Goal: Contribute content: Contribute content

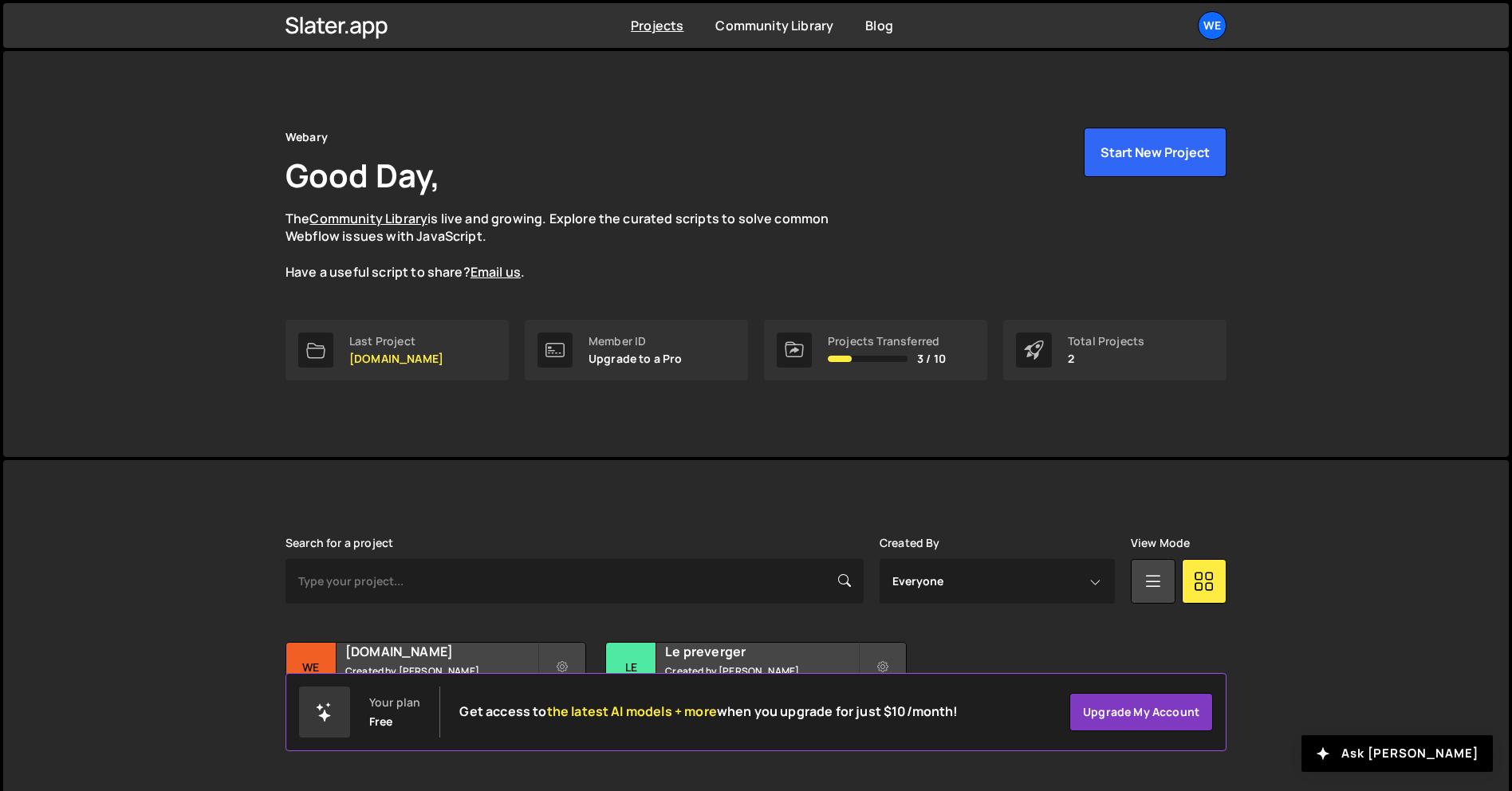
drag, startPoint x: 696, startPoint y: 522, endPoint x: 469, endPoint y: 656, distance: 263.6
click at [469, 656] on h2 "[DOMAIN_NAME]" at bounding box center [442, 651] width 192 height 17
click at [439, 660] on h2 "[DOMAIN_NAME]" at bounding box center [442, 651] width 192 height 17
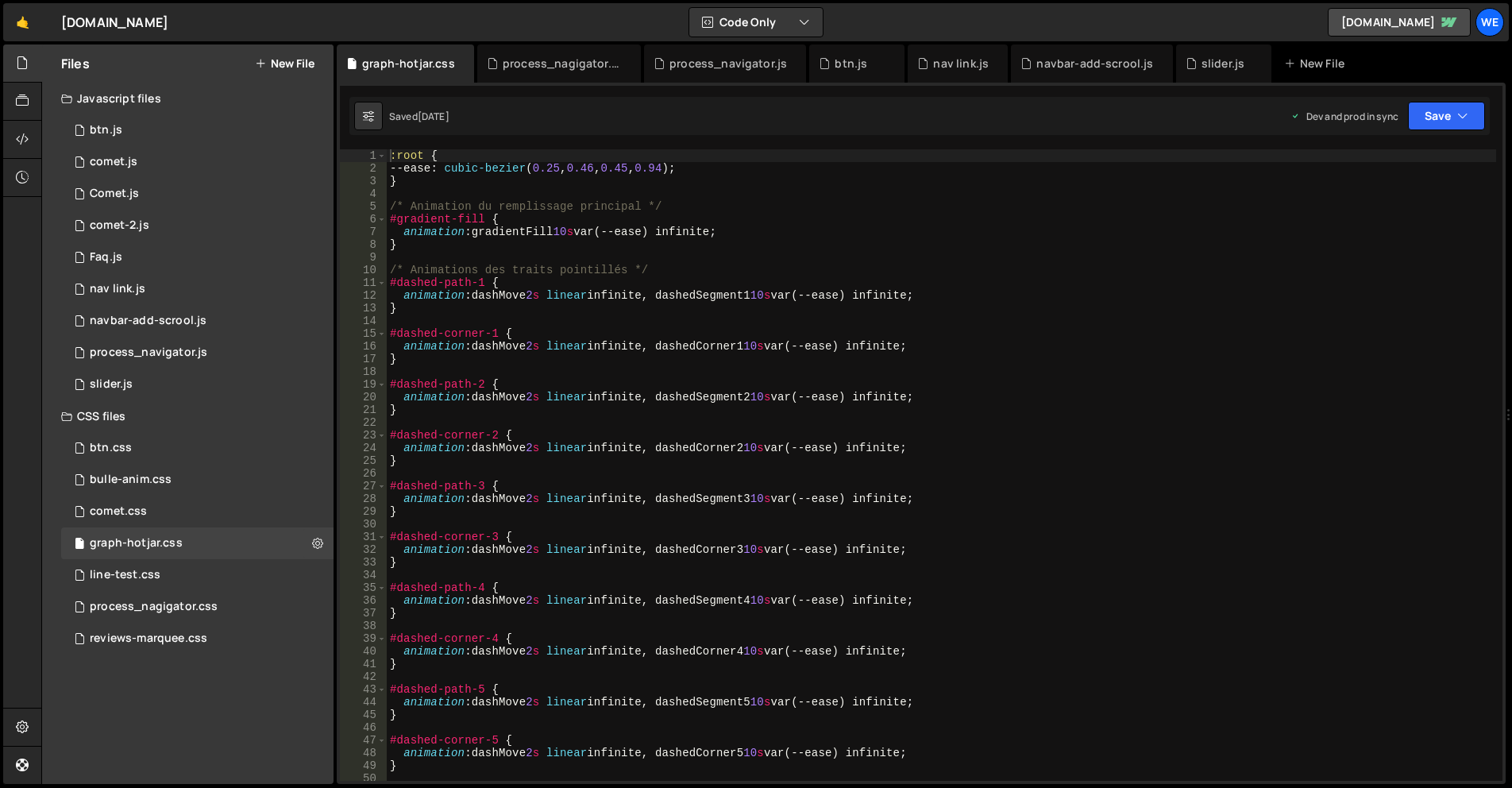
click at [301, 57] on button "New File" at bounding box center [284, 63] width 60 height 13
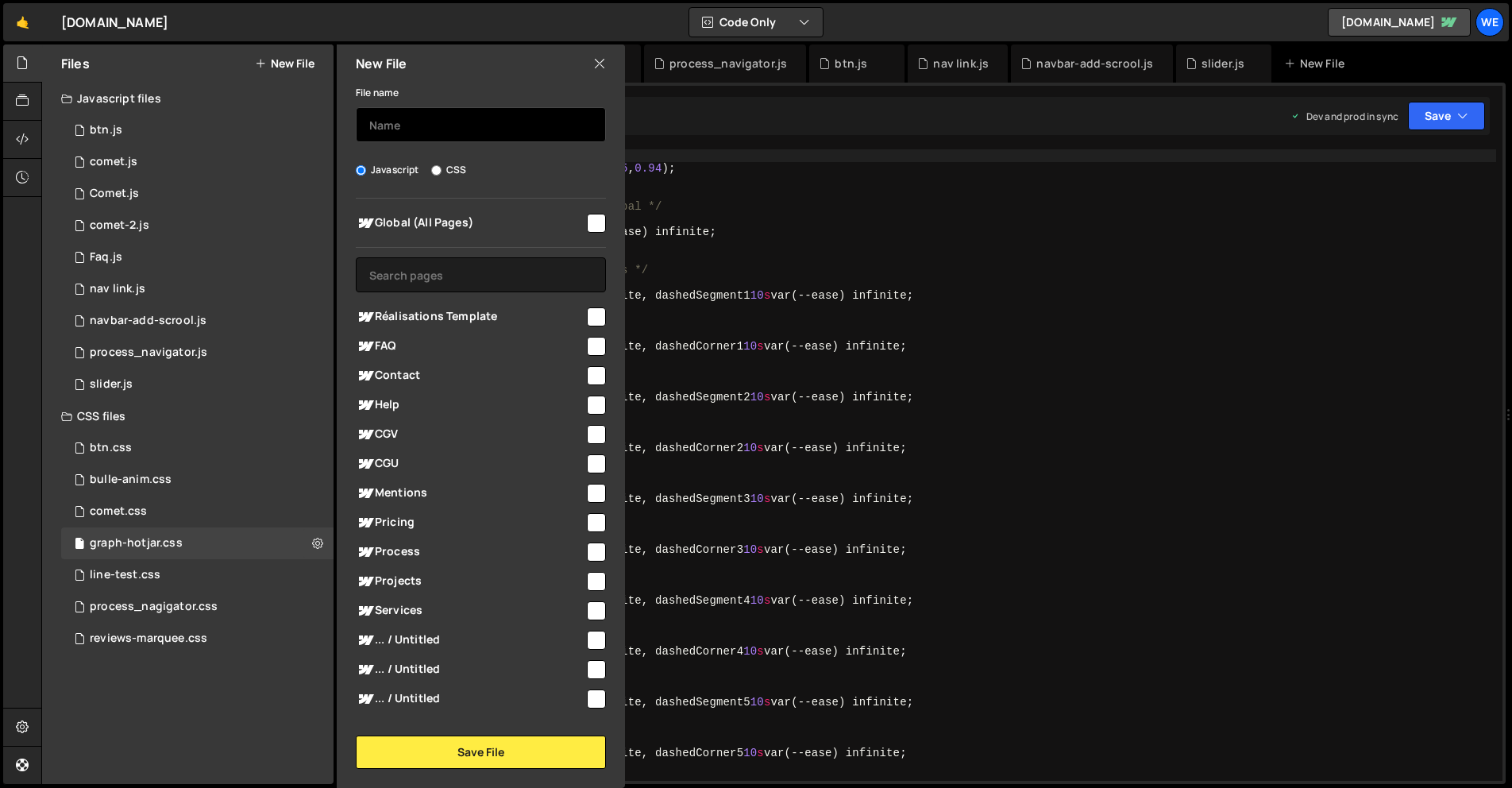
click at [401, 127] on input "text" at bounding box center [481, 125] width 250 height 35
type input "conversion-graph"
drag, startPoint x: 589, startPoint y: 219, endPoint x: 558, endPoint y: 292, distance: 79.3
click at [589, 219] on input "checkbox" at bounding box center [596, 223] width 19 height 19
checkbox input "true"
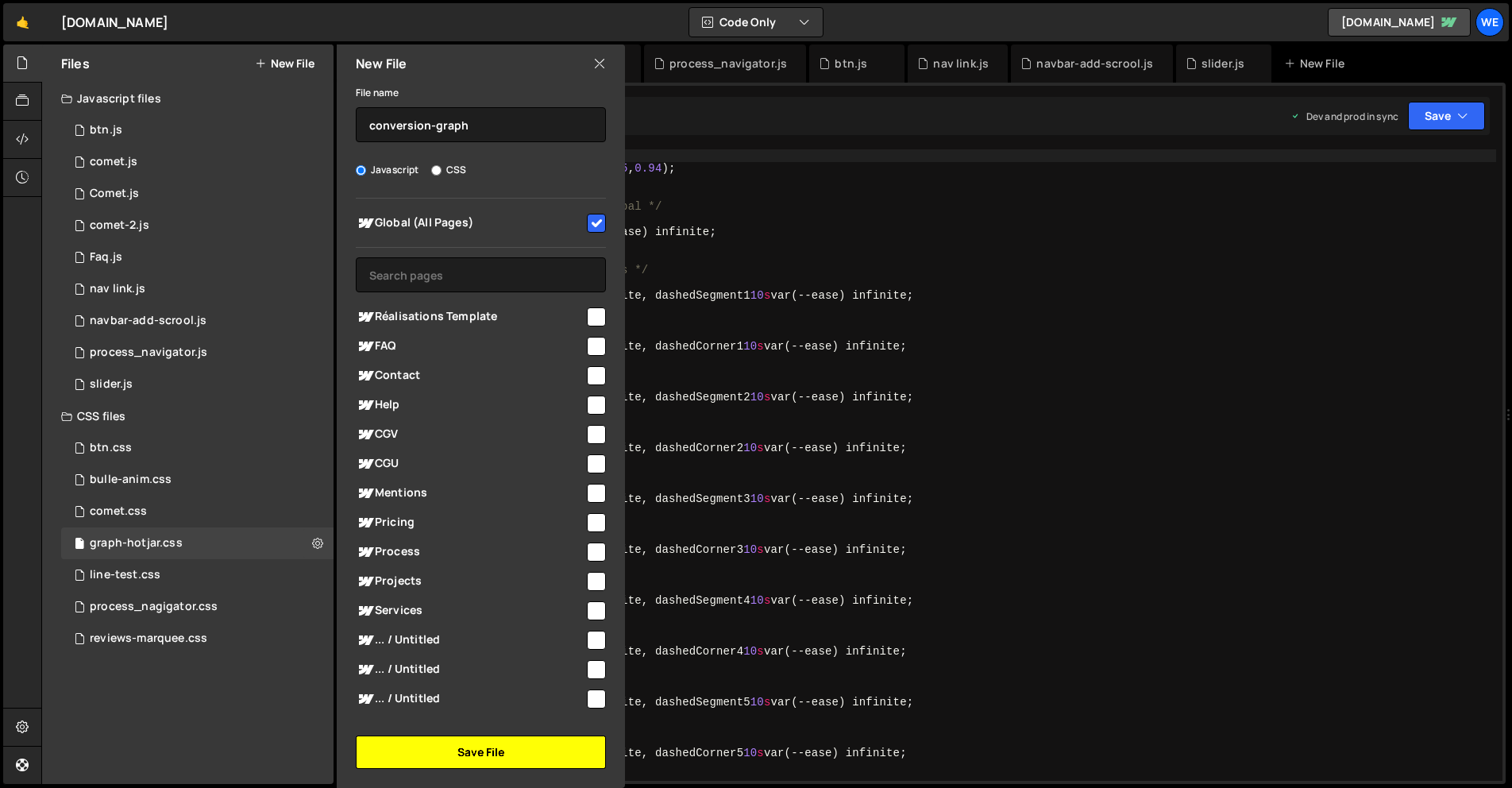
drag, startPoint x: 504, startPoint y: 753, endPoint x: 514, endPoint y: 743, distance: 14.1
click at [504, 753] on button "Save File" at bounding box center [481, 752] width 250 height 33
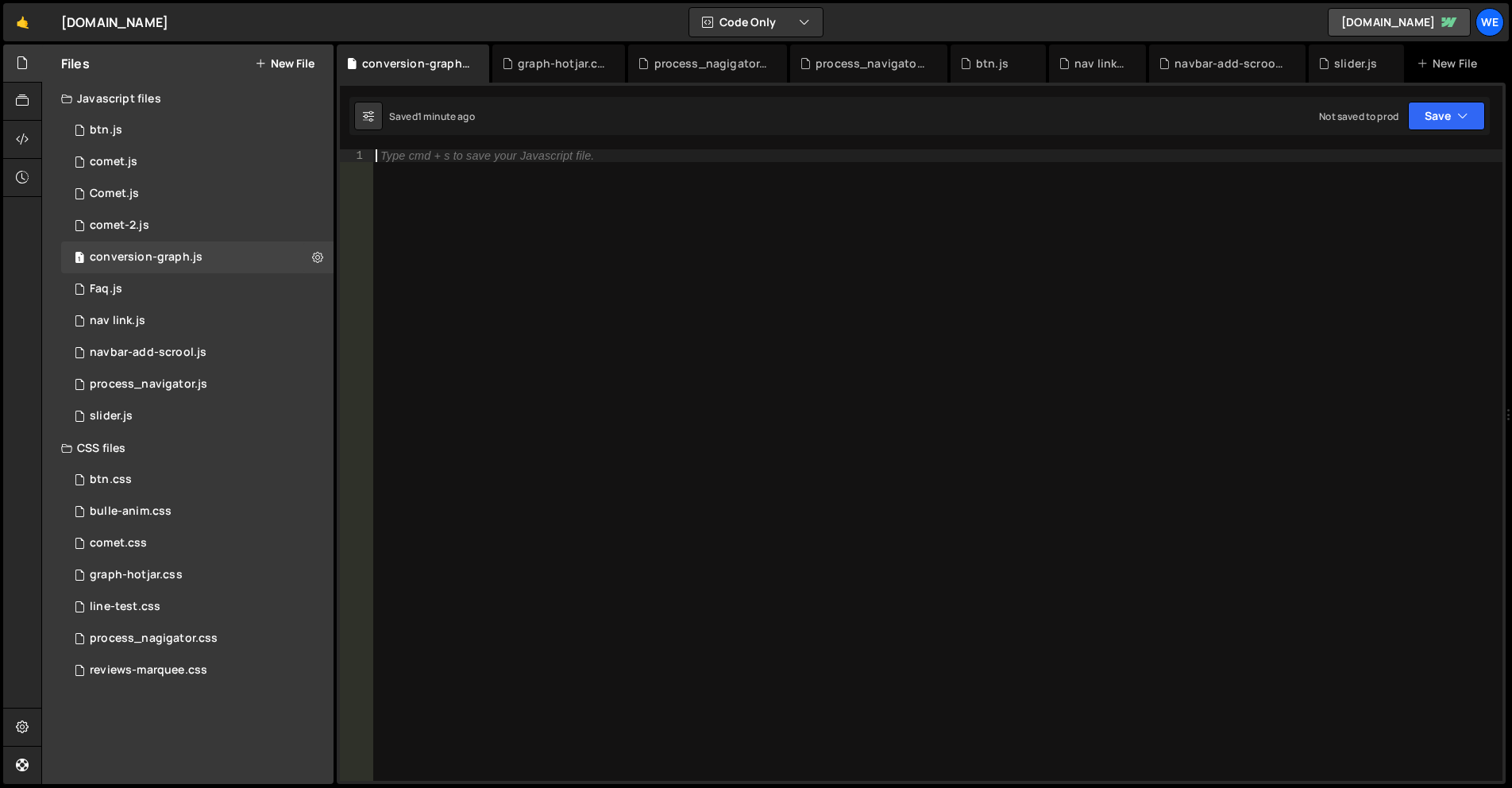
click at [771, 398] on div "Type cmd + s to save your Javascript file." at bounding box center [937, 478] width 1130 height 657
paste textarea "</script>"
type textarea "</script>"
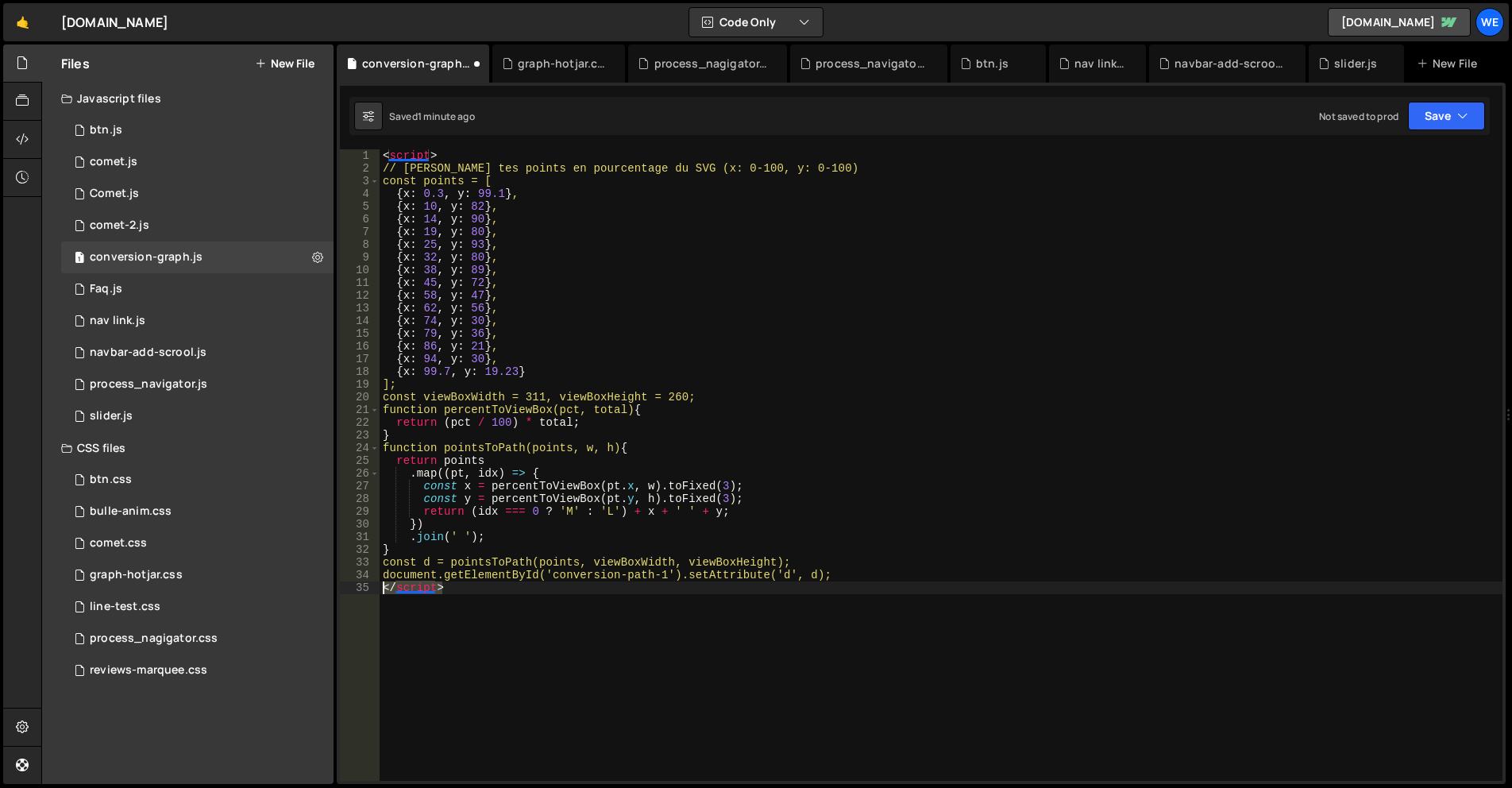
drag, startPoint x: 425, startPoint y: 588, endPoint x: 382, endPoint y: 591, distance: 43.1
click at [382, 591] on div "< script > // Définis tes points en pourcentage du SVG (x: 0-100, y: 0-100) con…" at bounding box center [941, 478] width 1123 height 657
drag, startPoint x: 451, startPoint y: 157, endPoint x: 377, endPoint y: 153, distance: 74.1
click at [377, 153] on div "1 2 3 4 5 6 7 8 9 10 11 12 13 14 15 16 17 18 19 20 21 22 23 24 25 26 27 28 29 3…" at bounding box center [921, 465] width 1163 height 632
type textarea "<script>"
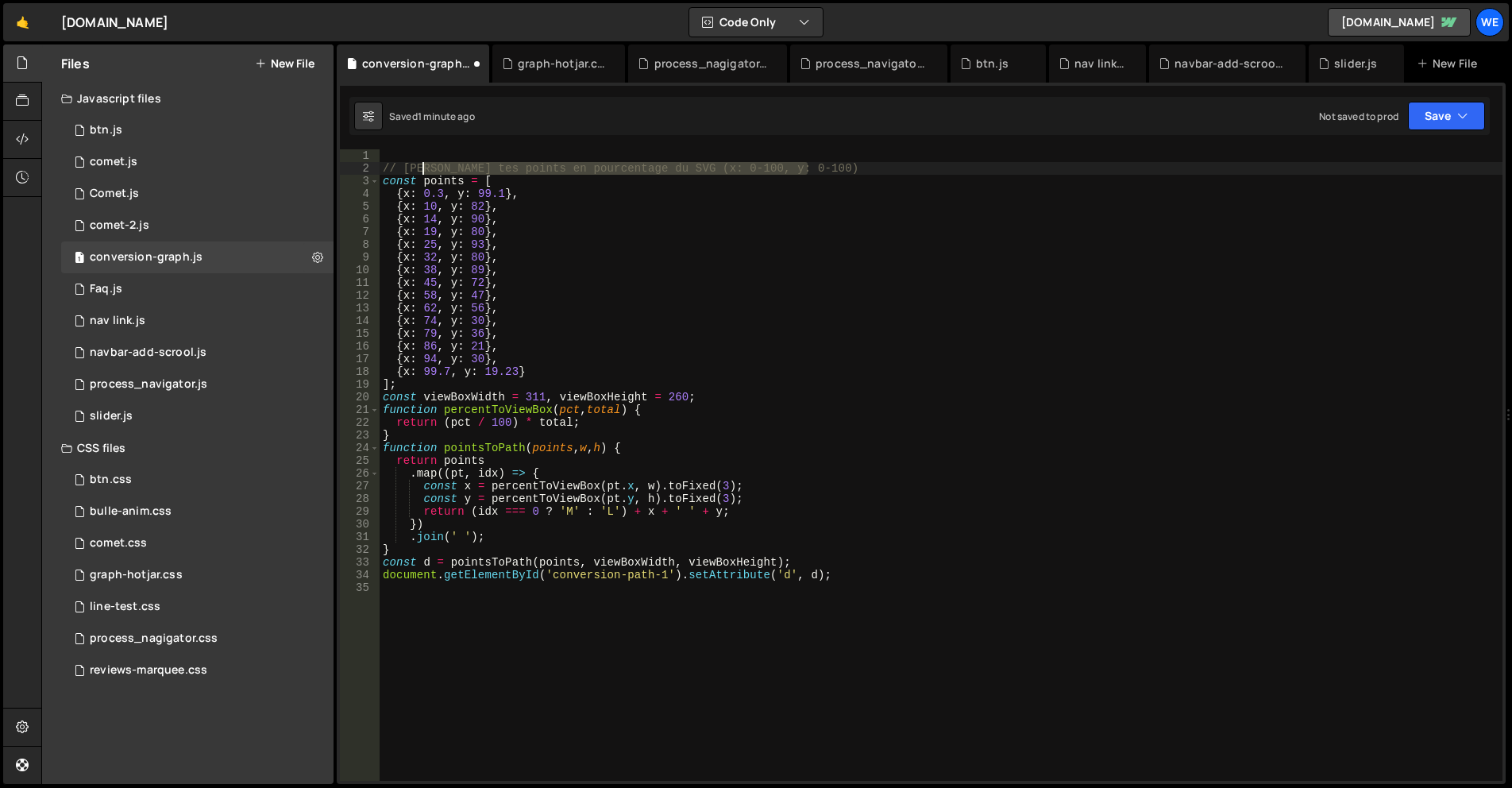
drag, startPoint x: 783, startPoint y: 165, endPoint x: 378, endPoint y: 166, distance: 405.0
click at [378, 166] on div "1 2 3 4 5 6 7 8 9 10 11 12 13 14 15 16 17 18 19 20 21 22 23 24 25 26 27 28 29 3…" at bounding box center [921, 465] width 1163 height 632
type textarea "// Définis tes points en pourcentage du SVG (x: 0-100, y: 0-100)"
click at [838, 281] on div "const points = [ { x : 0.3 , y : 99.1 } , { x : 10 , y : 82 } , { x : 14 , y : …" at bounding box center [941, 478] width 1123 height 657
click at [687, 388] on div "const points = [ { x : 0.3 , y : 99.1 } , { x : 10 , y : 82 } , { x : 14 , y : …" at bounding box center [941, 478] width 1123 height 657
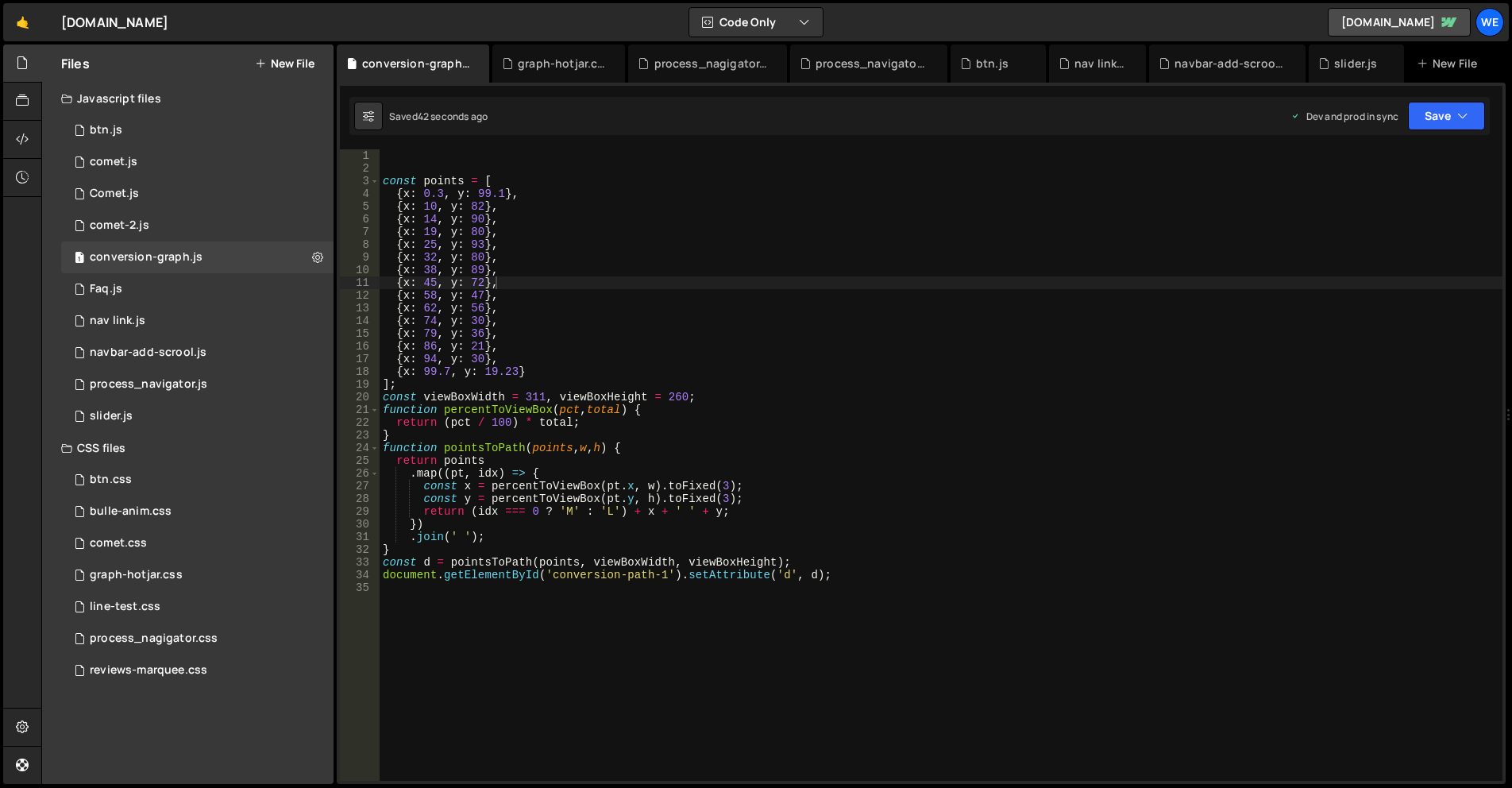
type textarea "];"
